Goal: Information Seeking & Learning: Learn about a topic

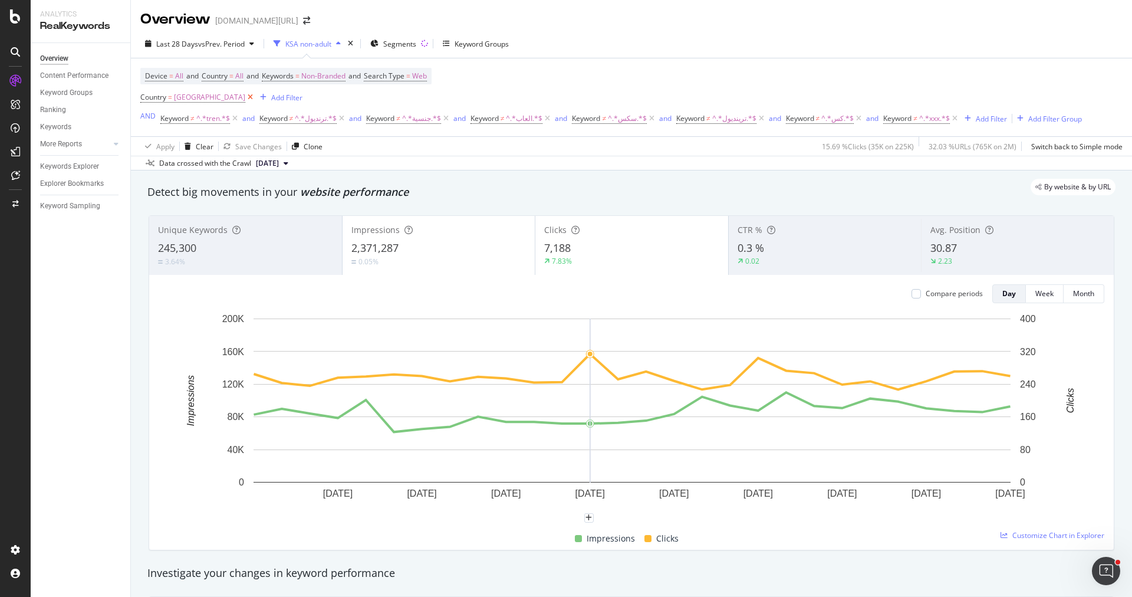
click at [245, 97] on icon at bounding box center [250, 97] width 10 height 12
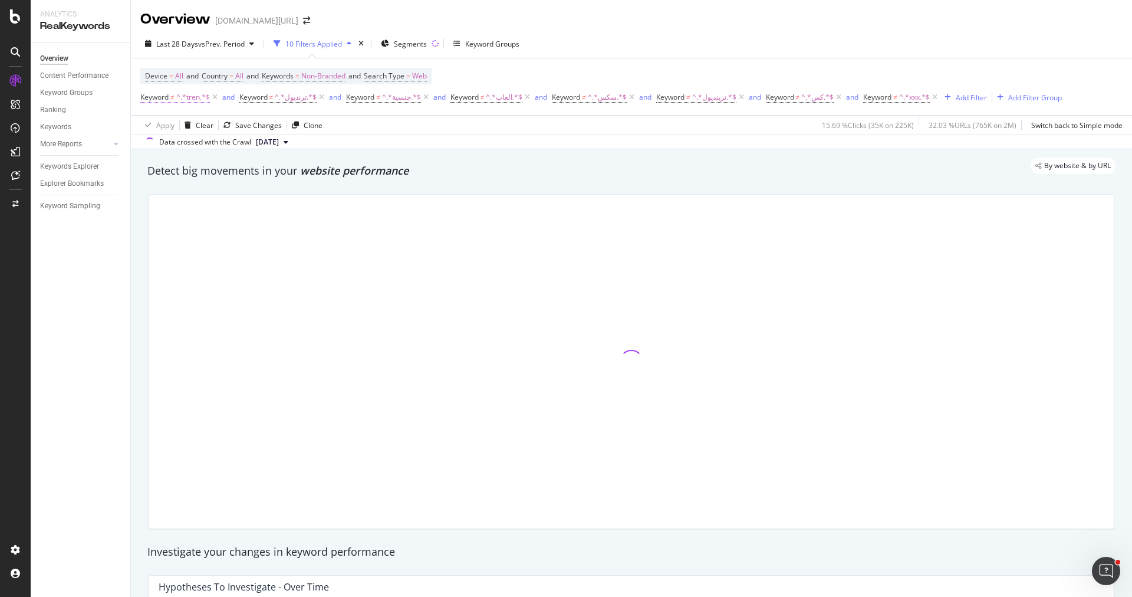
click at [209, 94] on span "^.*tren.*$" at bounding box center [193, 97] width 34 height 17
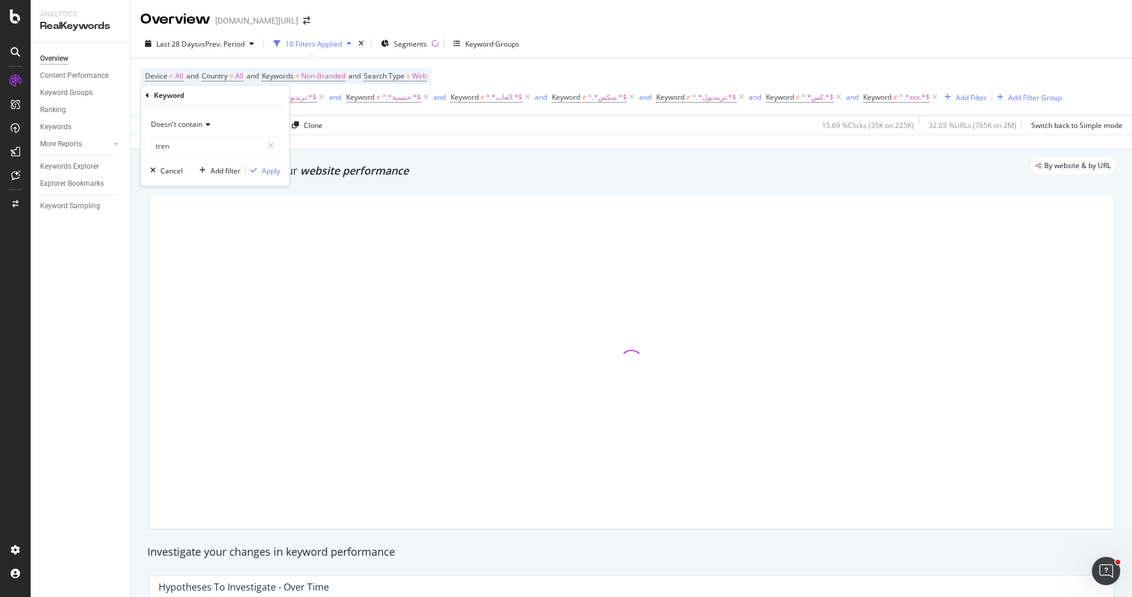
click at [333, 160] on div "By website & by URL" at bounding box center [626, 165] width 980 height 17
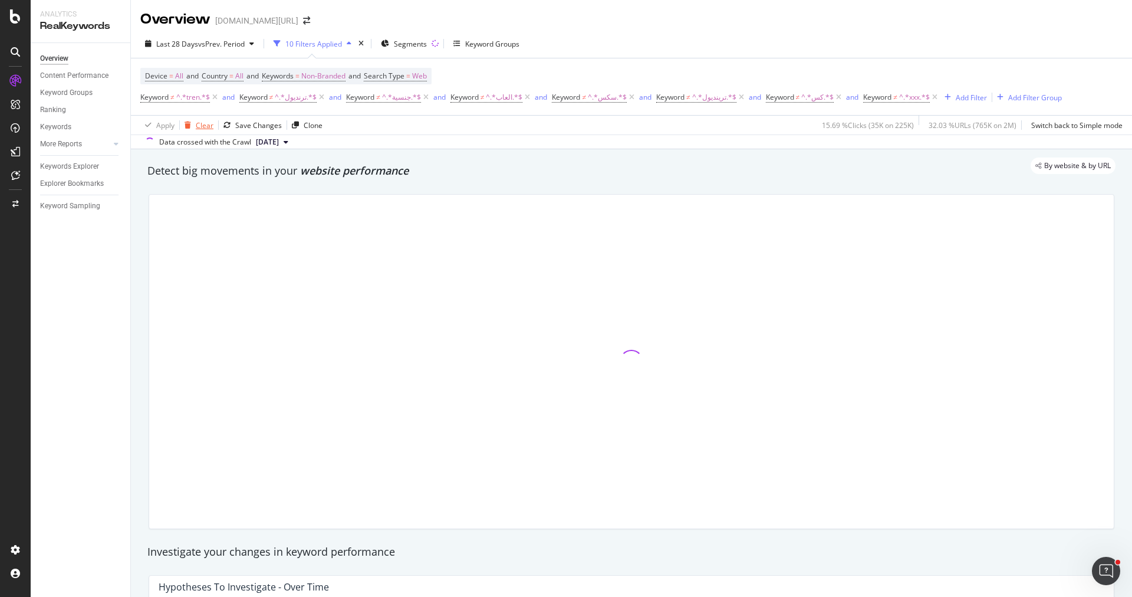
click at [202, 124] on div "Clear" at bounding box center [205, 125] width 18 height 10
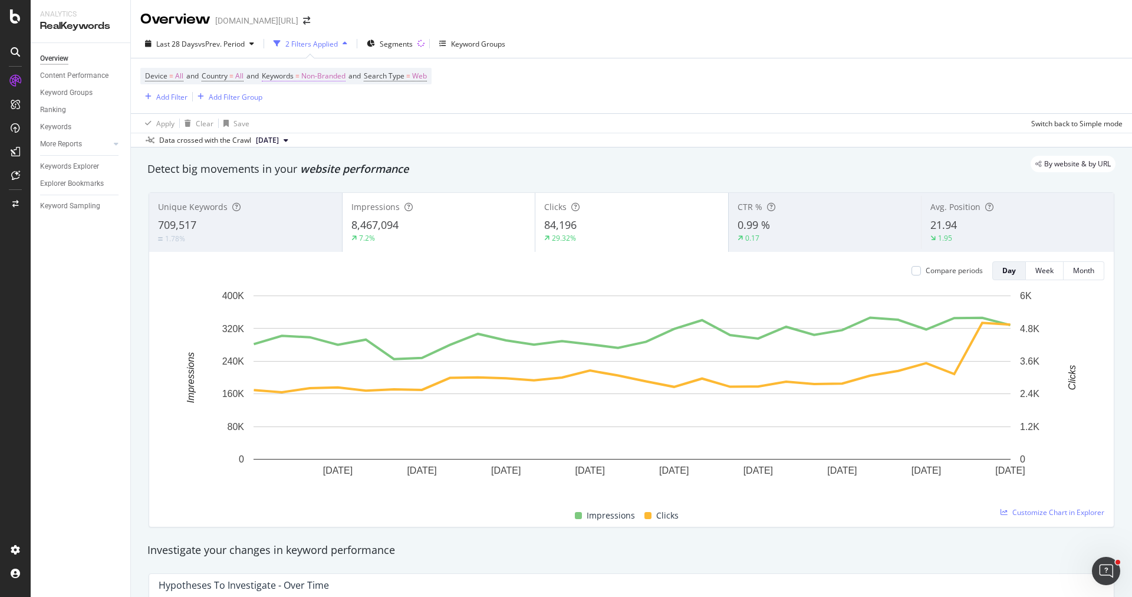
click at [330, 68] on span "Non-Branded" at bounding box center [323, 76] width 44 height 17
click at [330, 74] on div "Keywords" at bounding box center [343, 74] width 139 height 20
click at [325, 98] on span "Non-Branded" at bounding box center [303, 103] width 49 height 10
click at [328, 176] on div "Detect big movements in your website performance" at bounding box center [631, 169] width 968 height 15
click at [326, 73] on span "Non-Branded" at bounding box center [323, 76] width 44 height 17
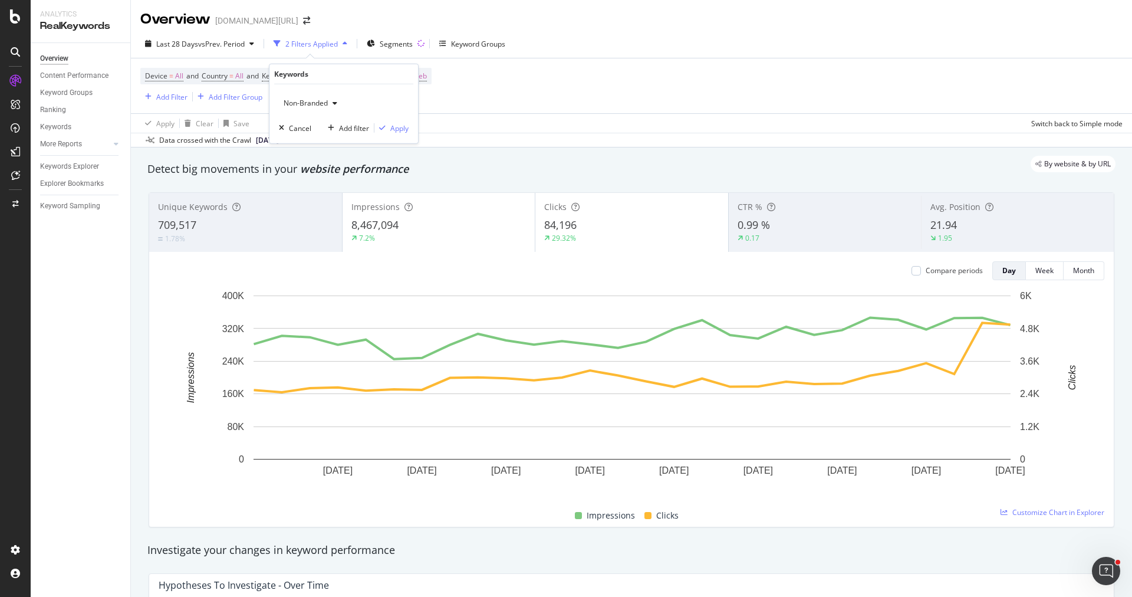
click at [313, 86] on div "Non-Branded Cancel Add filter Apply" at bounding box center [343, 113] width 149 height 59
click at [313, 98] on span "Non-Branded" at bounding box center [303, 103] width 49 height 10
click at [347, 172] on span "Non-Branded & Anonymized queries" at bounding box center [349, 177] width 120 height 11
click at [407, 129] on div "Apply" at bounding box center [409, 128] width 18 height 10
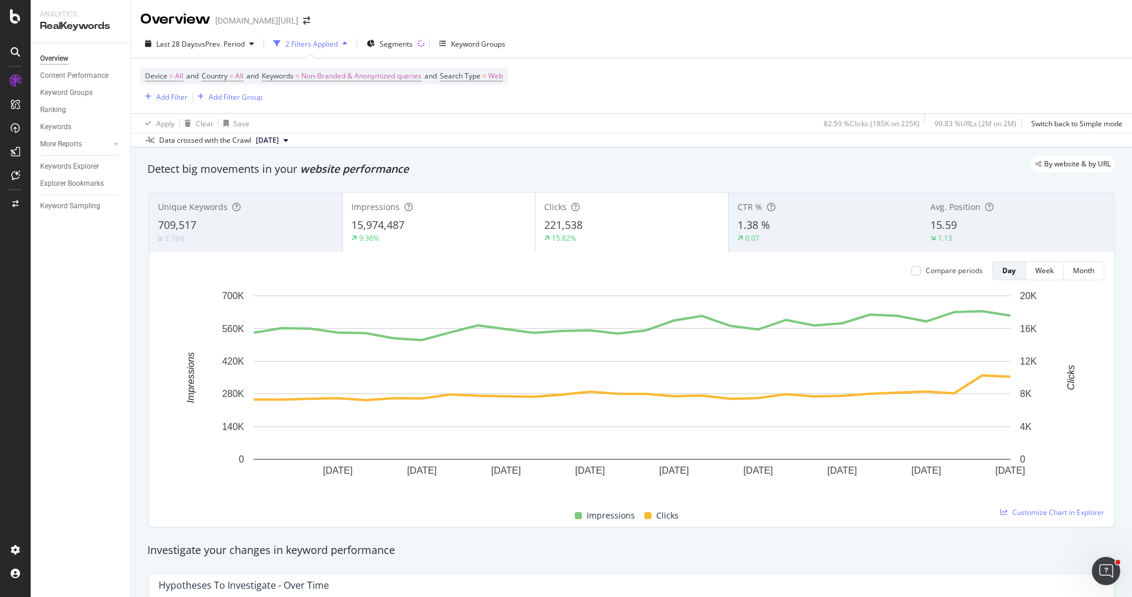
click at [257, 233] on div "1.78%" at bounding box center [245, 238] width 175 height 11
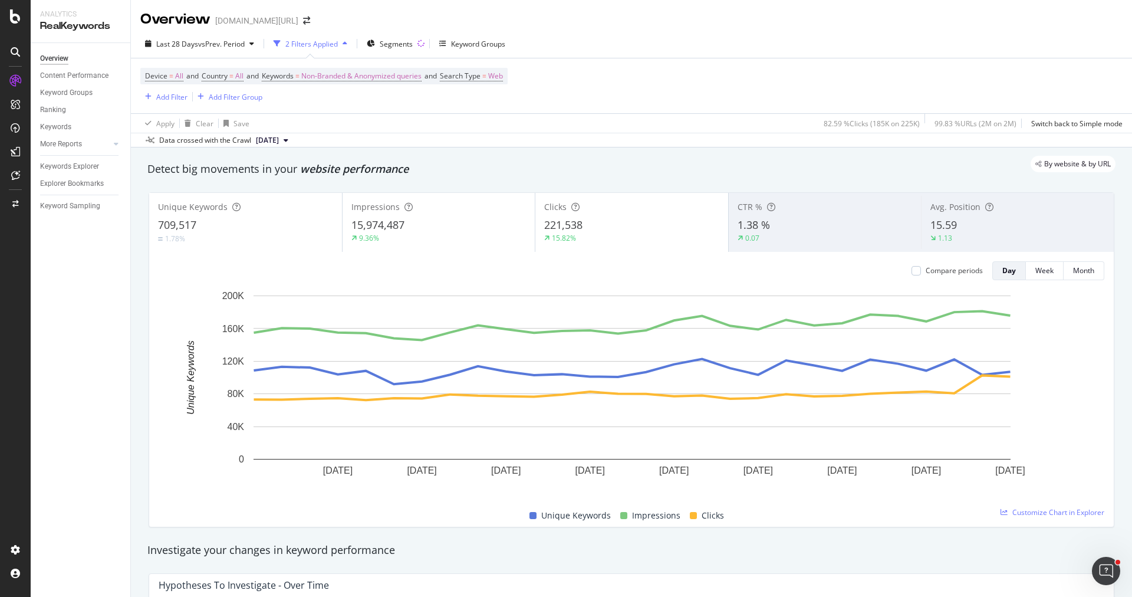
click at [287, 225] on div "709,517" at bounding box center [245, 225] width 175 height 15
